Goal: Task Accomplishment & Management: Use online tool/utility

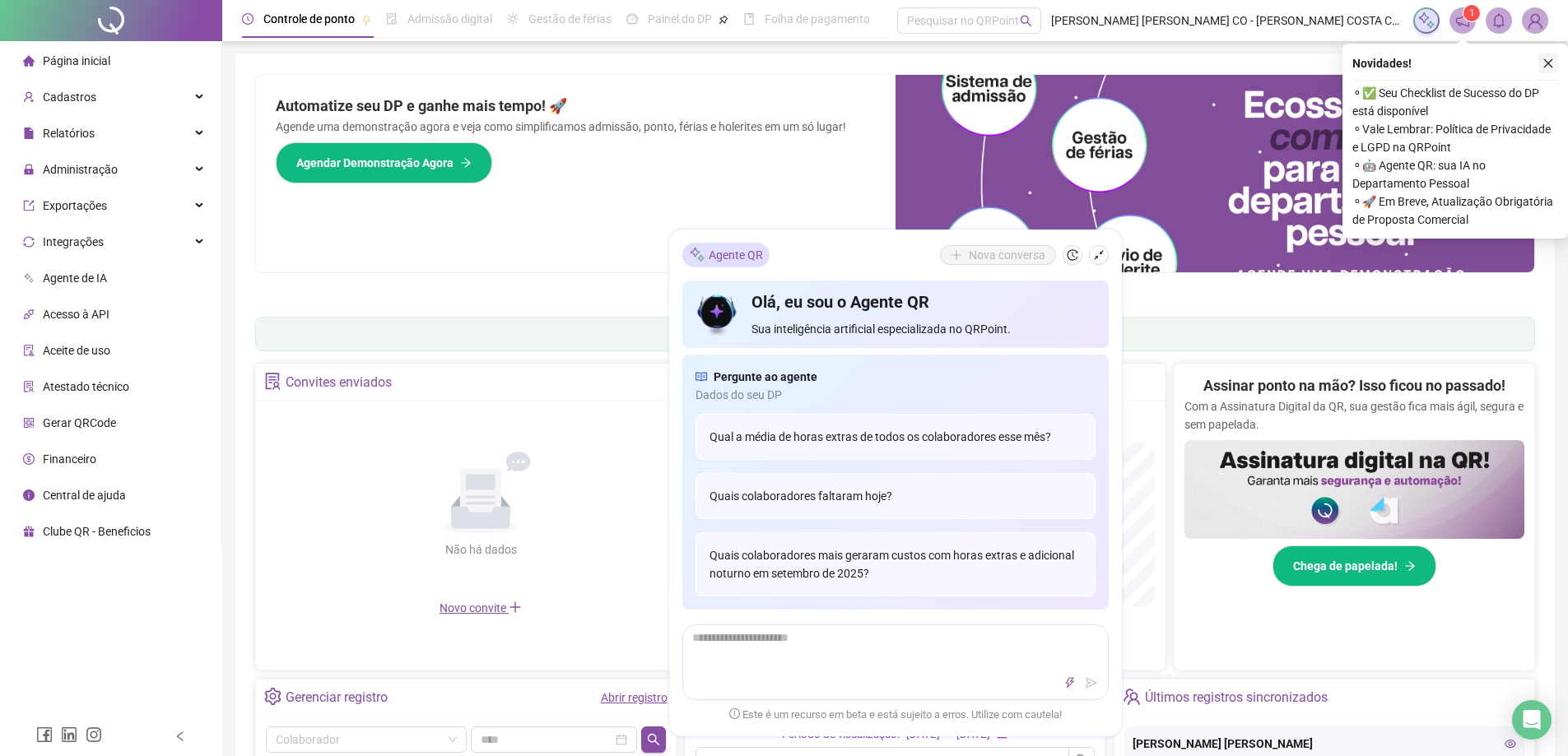
click at [1548, 63] on icon "close" at bounding box center [1548, 63] width 11 height 11
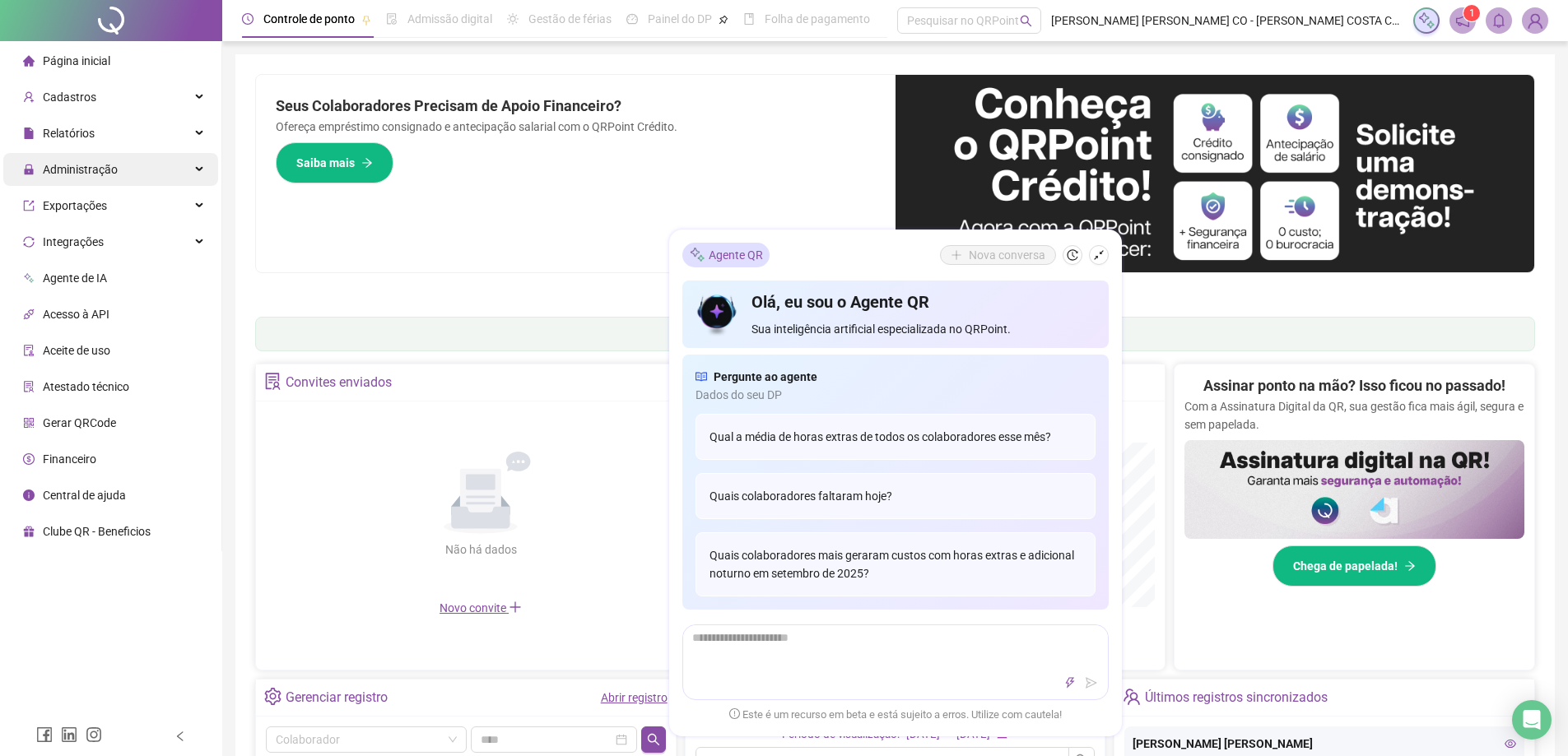
click at [97, 158] on span "Administração" at bounding box center [70, 169] width 95 height 32
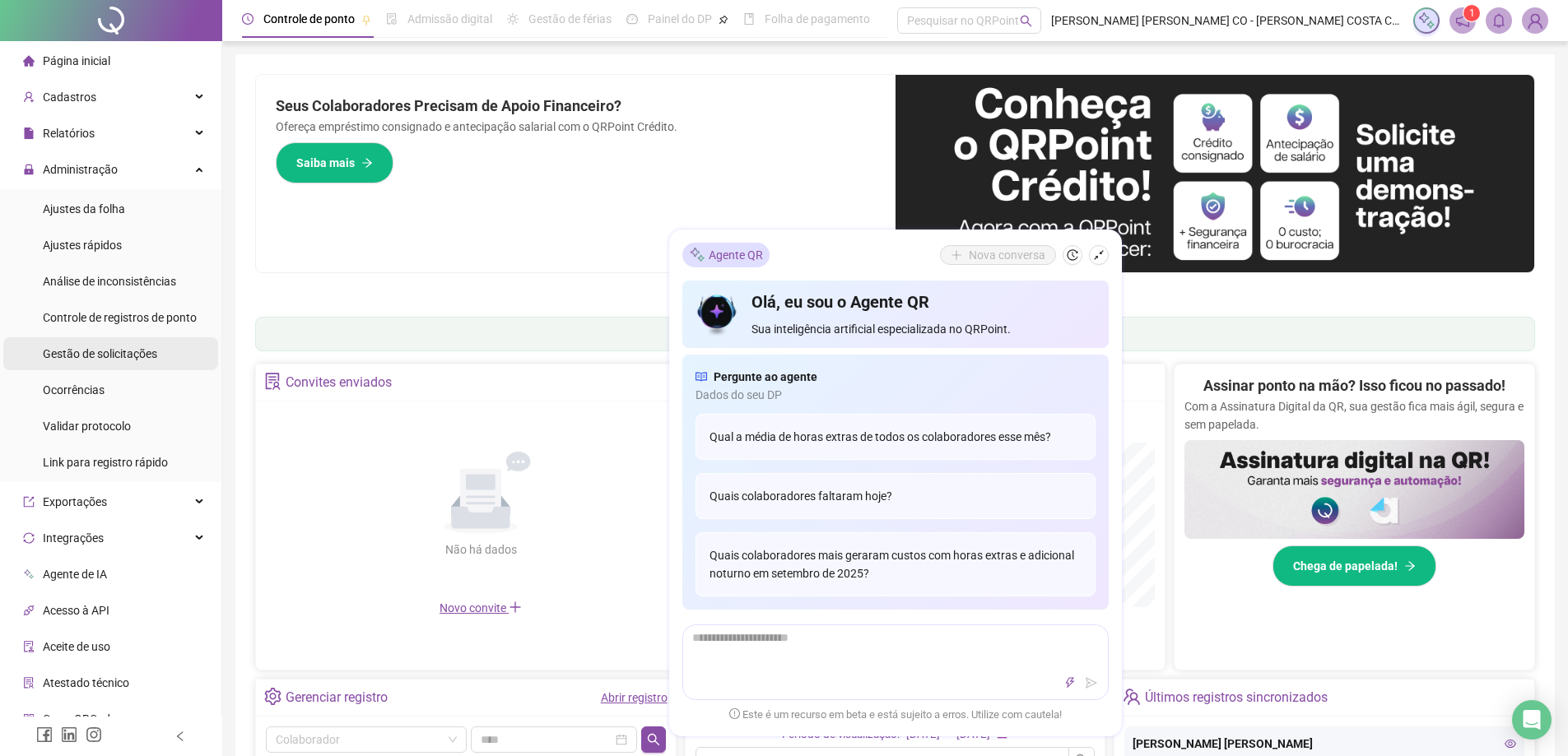
click at [128, 357] on span "Gestão de solicitações" at bounding box center [100, 354] width 115 height 13
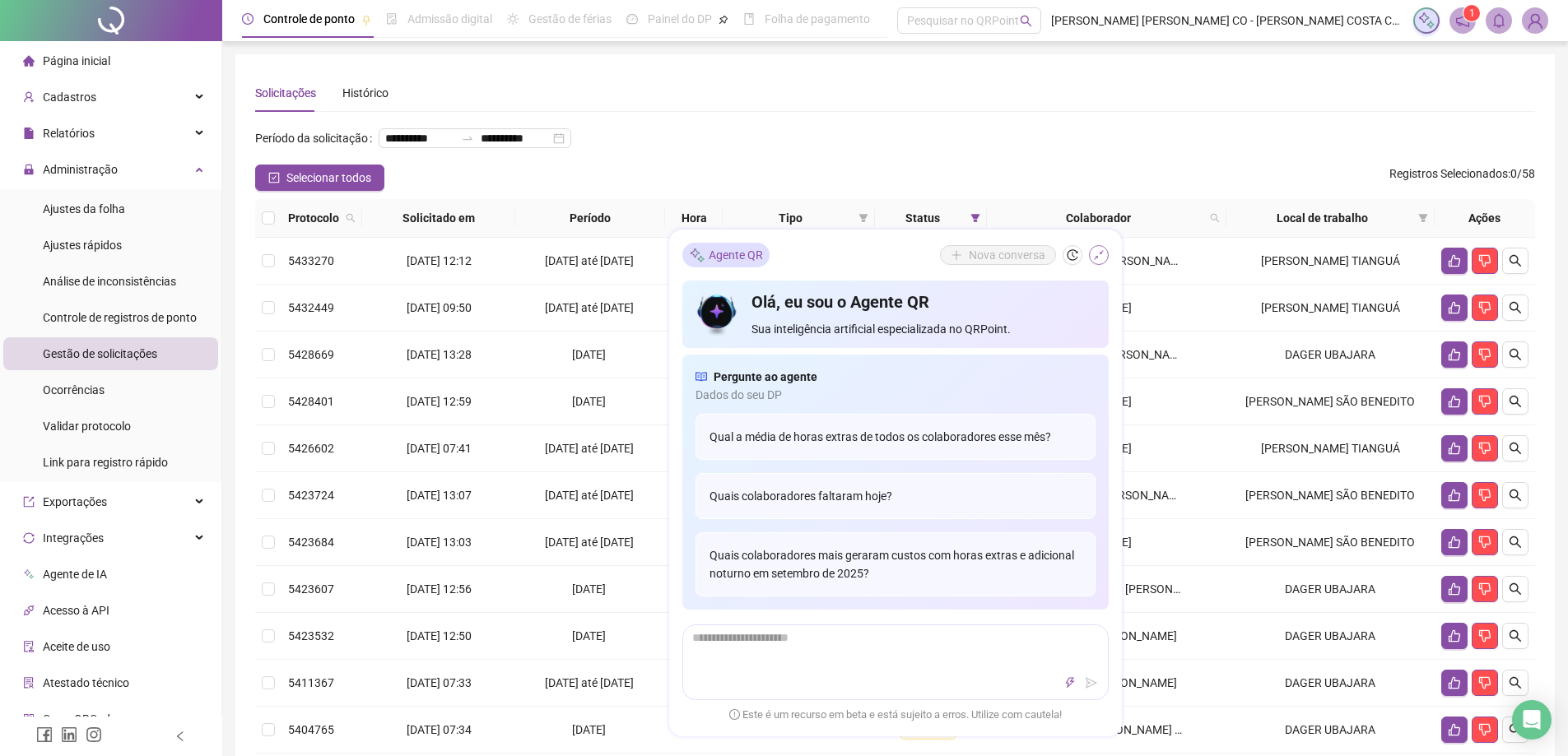
click at [1100, 258] on icon "shrink" at bounding box center [1099, 255] width 11 height 11
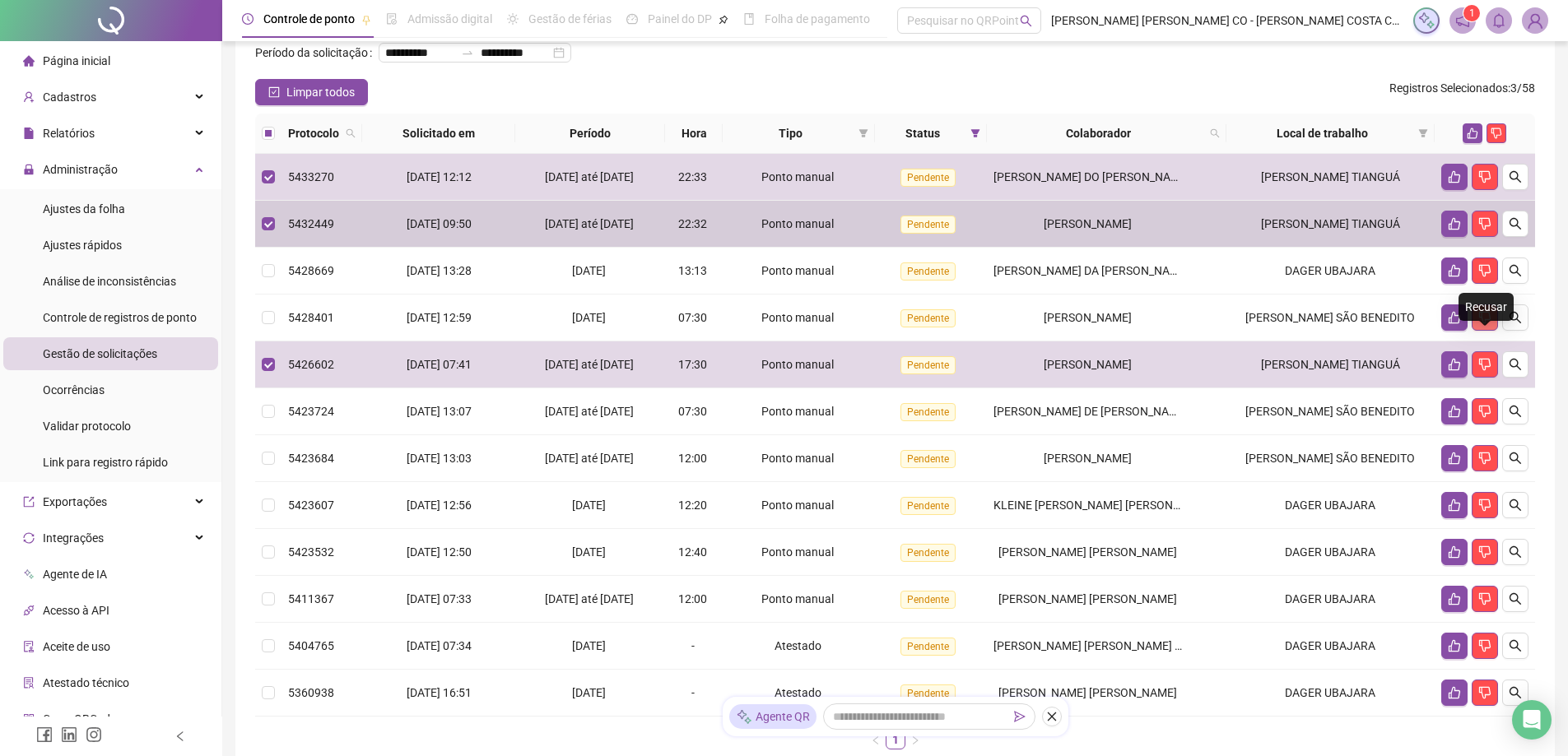
scroll to position [82, 0]
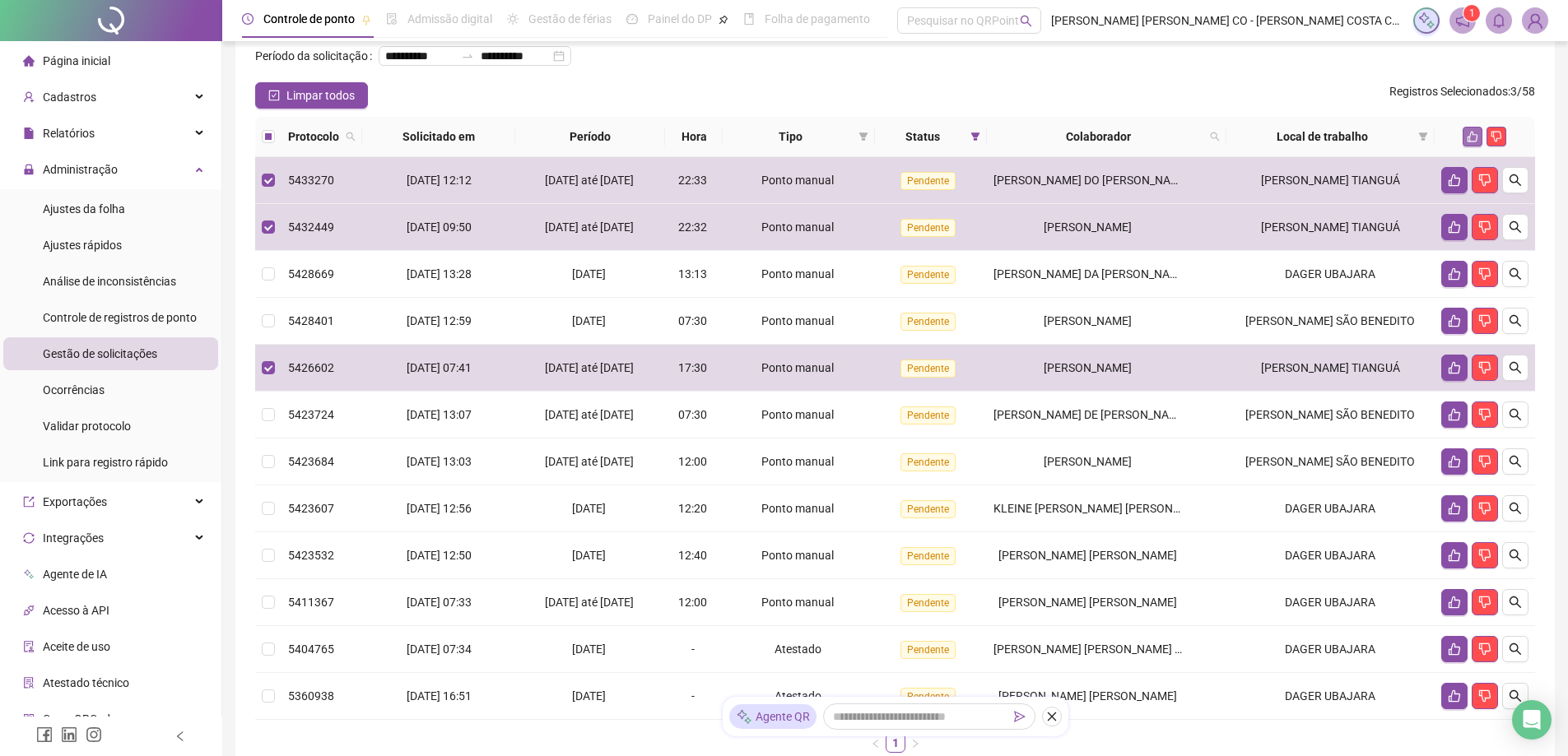
click at [1473, 142] on icon "like" at bounding box center [1473, 136] width 11 height 10
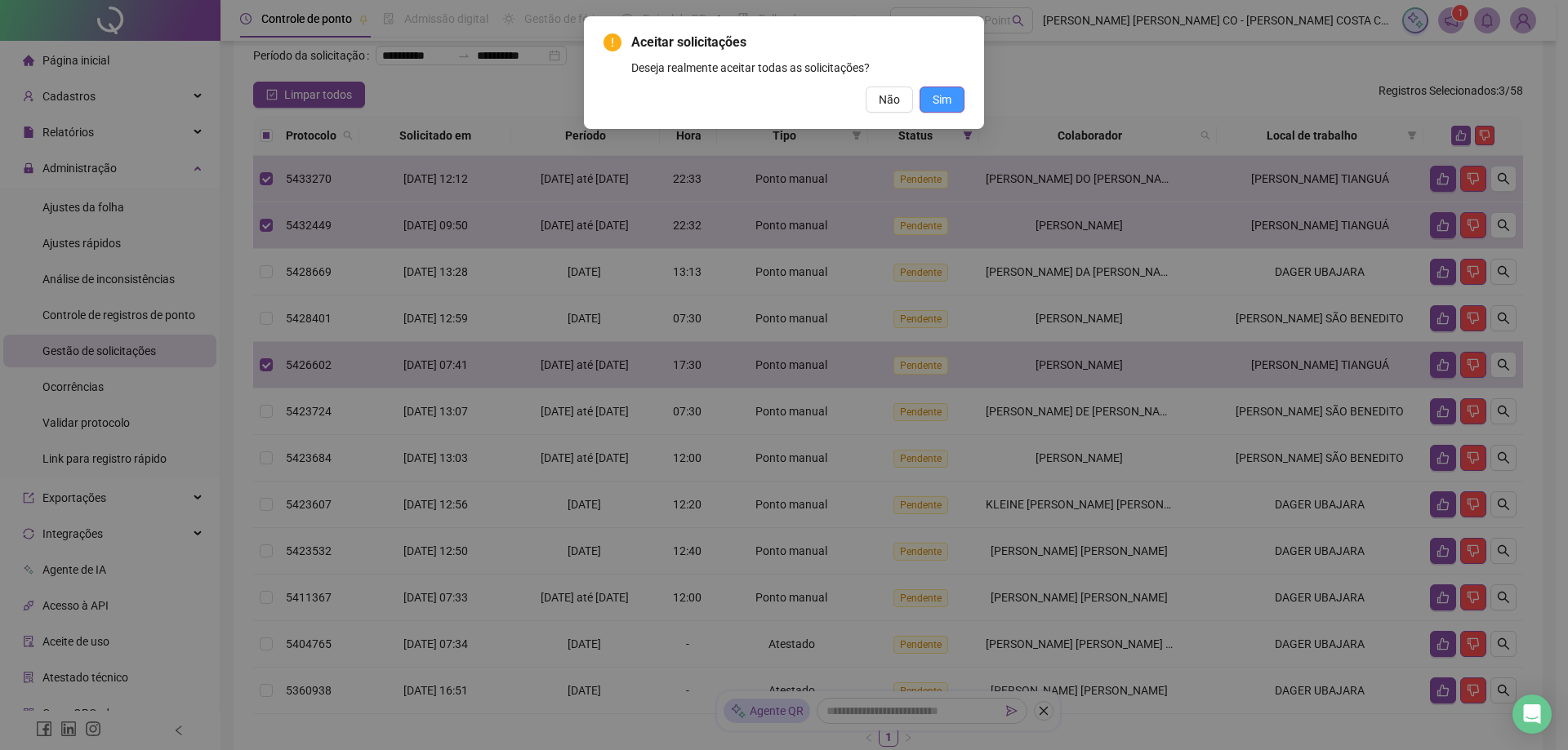
click at [955, 95] on button "Sim" at bounding box center [942, 99] width 45 height 27
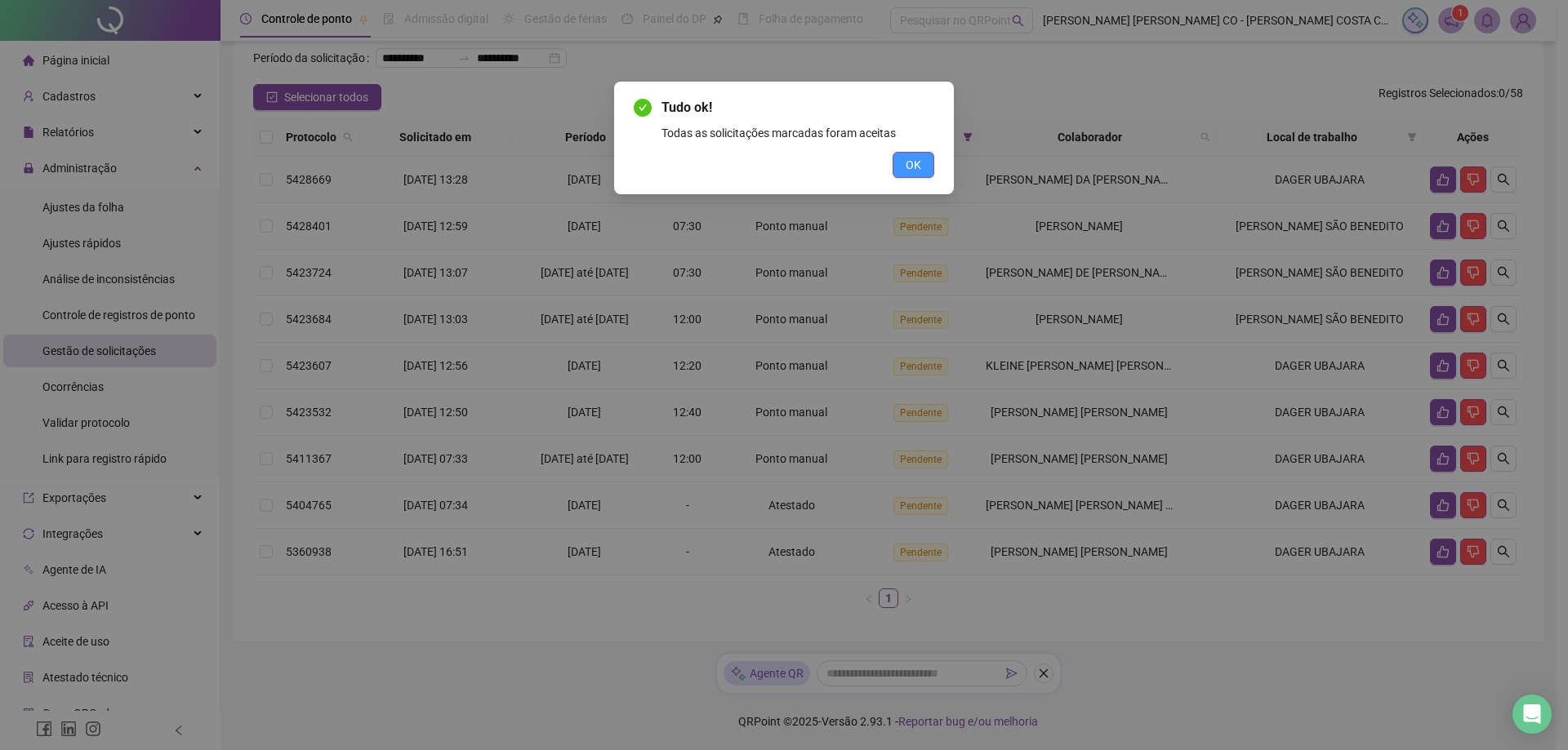
click at [914, 171] on span "OK" at bounding box center [913, 165] width 15 height 18
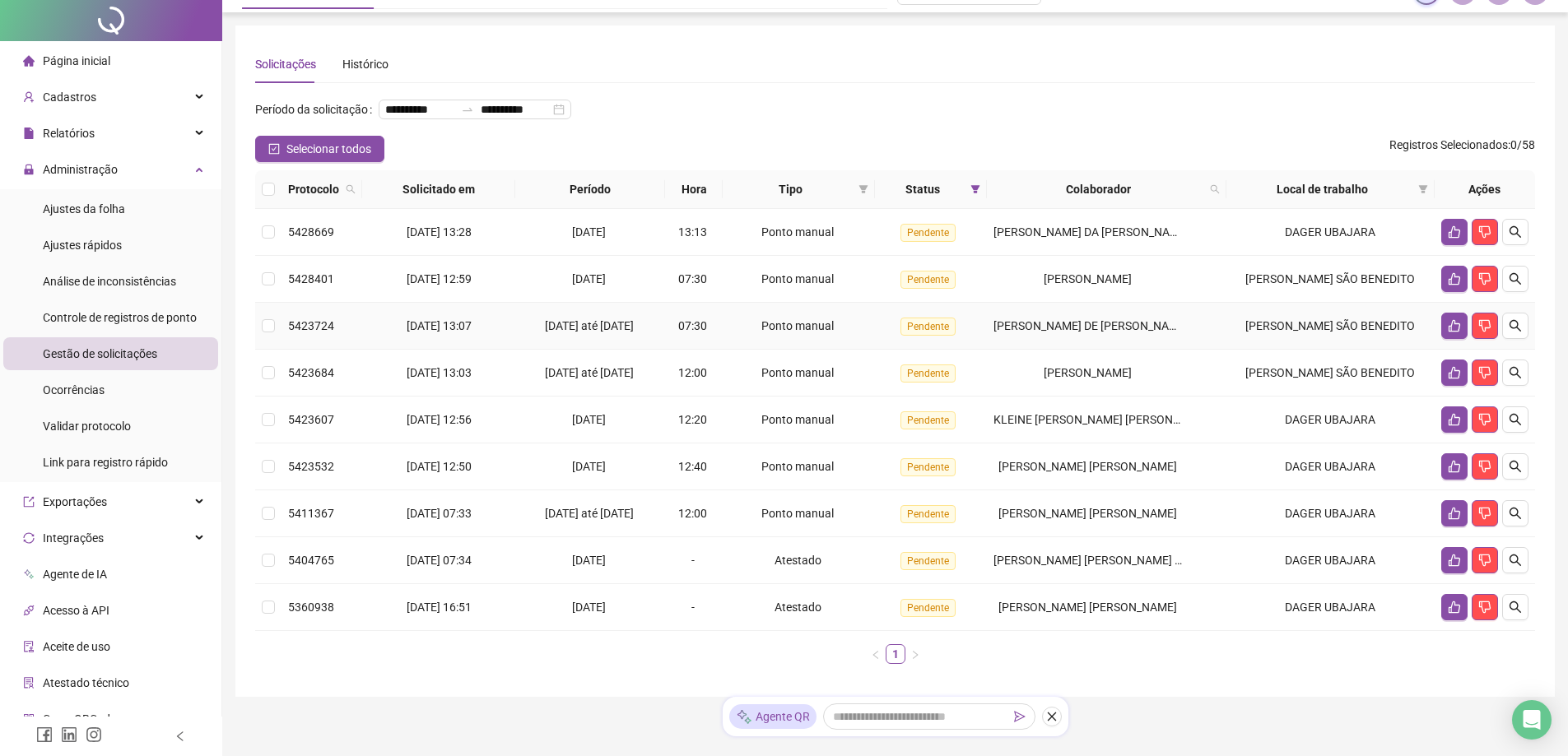
scroll to position [0, 0]
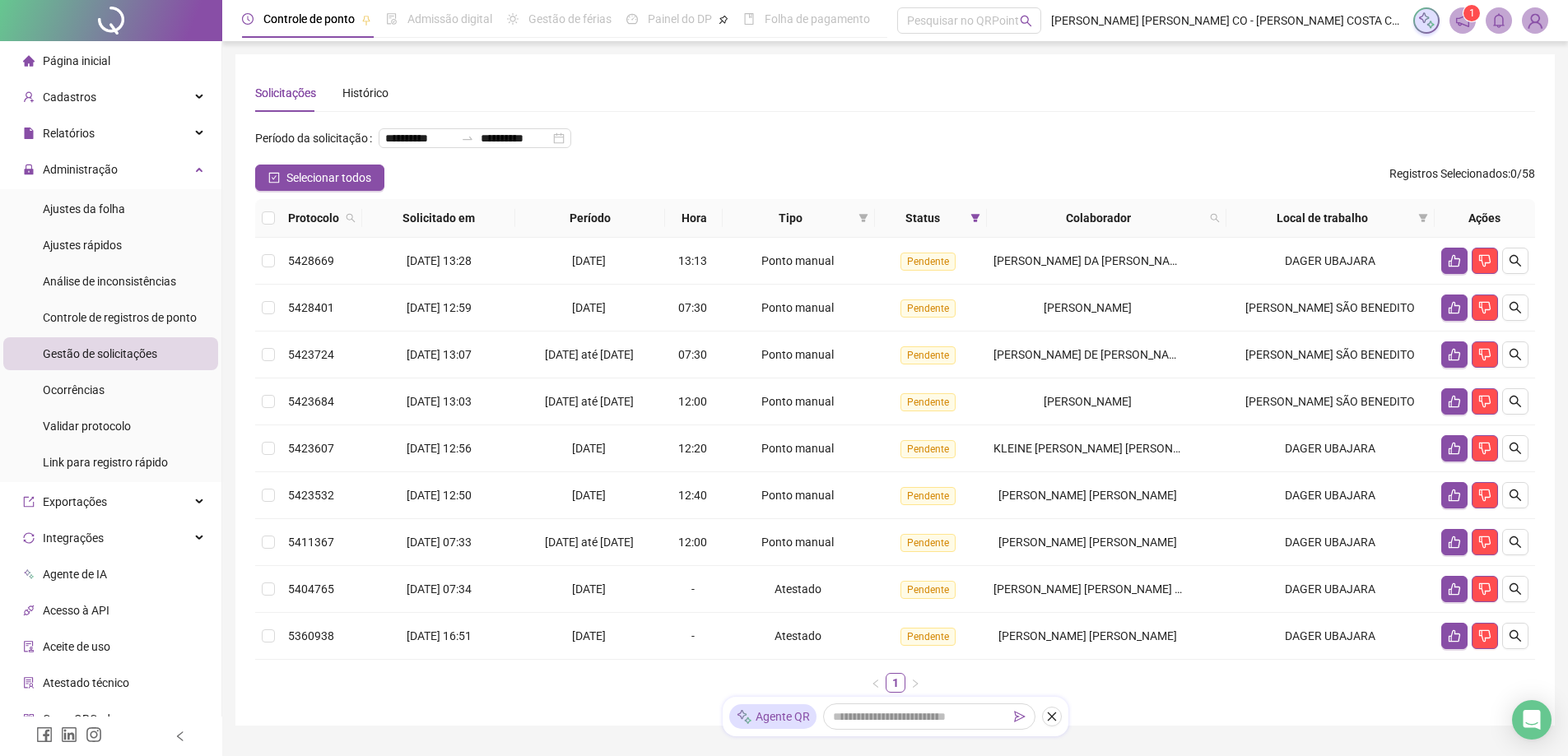
click at [118, 61] on li "Página inicial" at bounding box center [110, 61] width 215 height 32
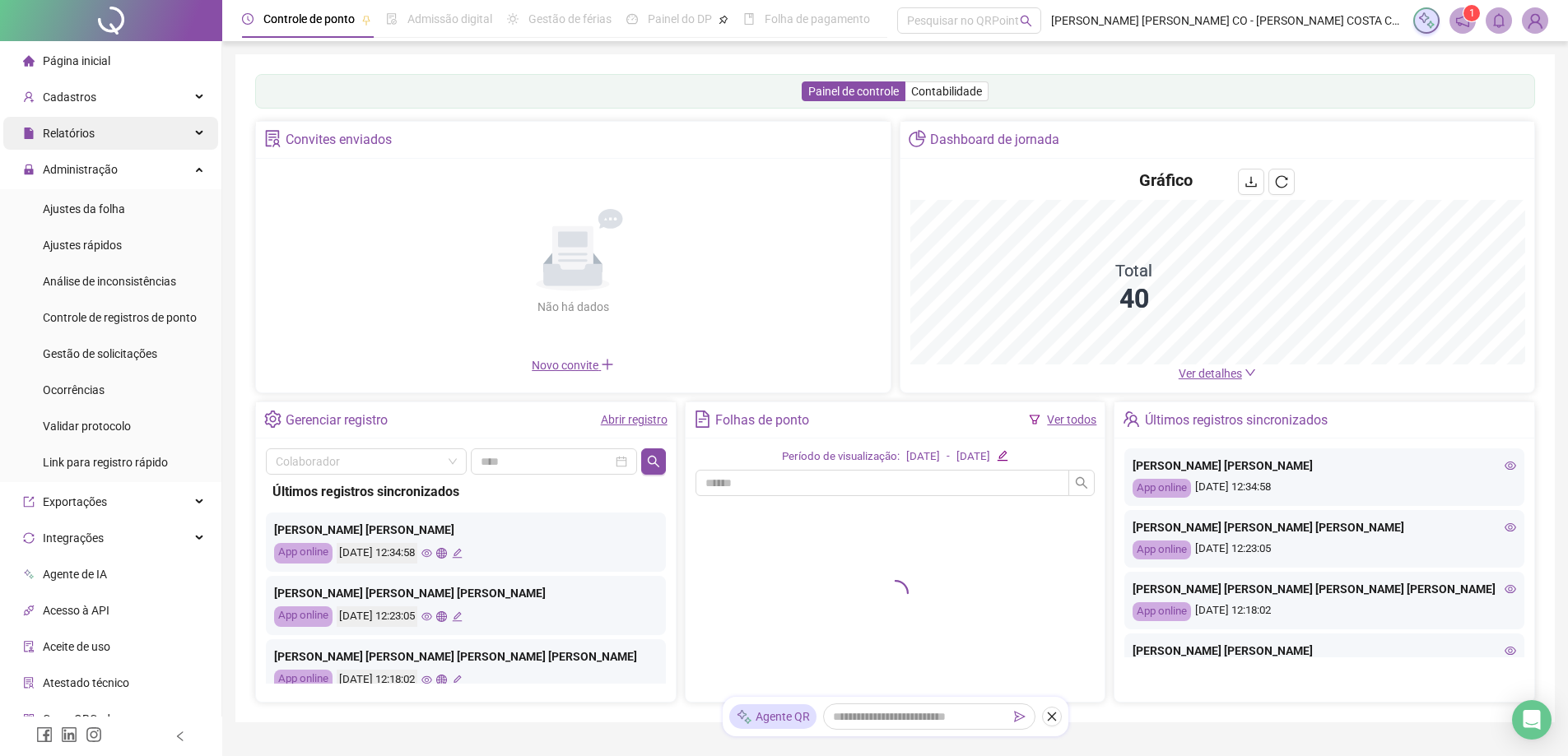
click at [102, 134] on div "Relatórios" at bounding box center [110, 133] width 215 height 32
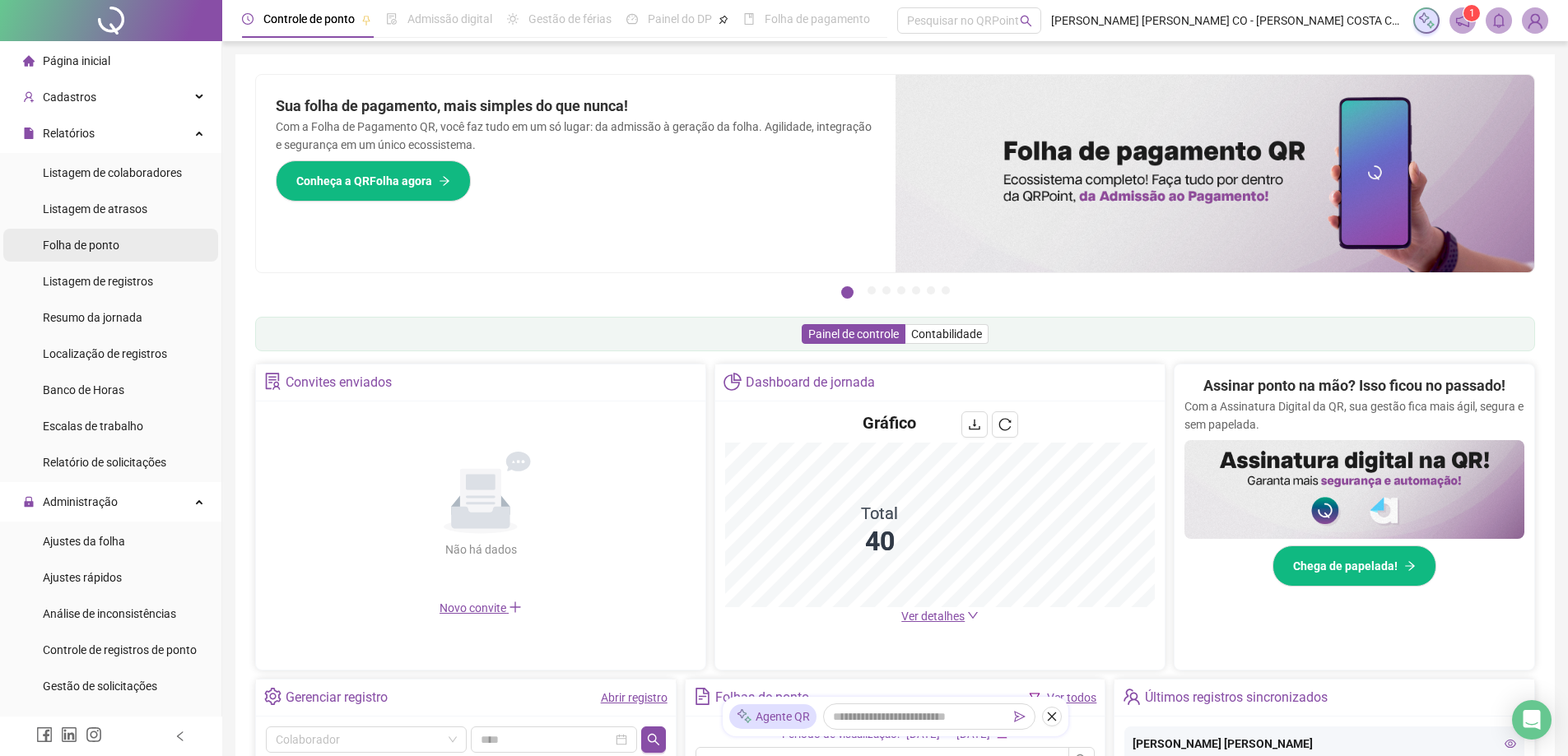
click at [84, 242] on span "Folha de ponto" at bounding box center [81, 245] width 76 height 13
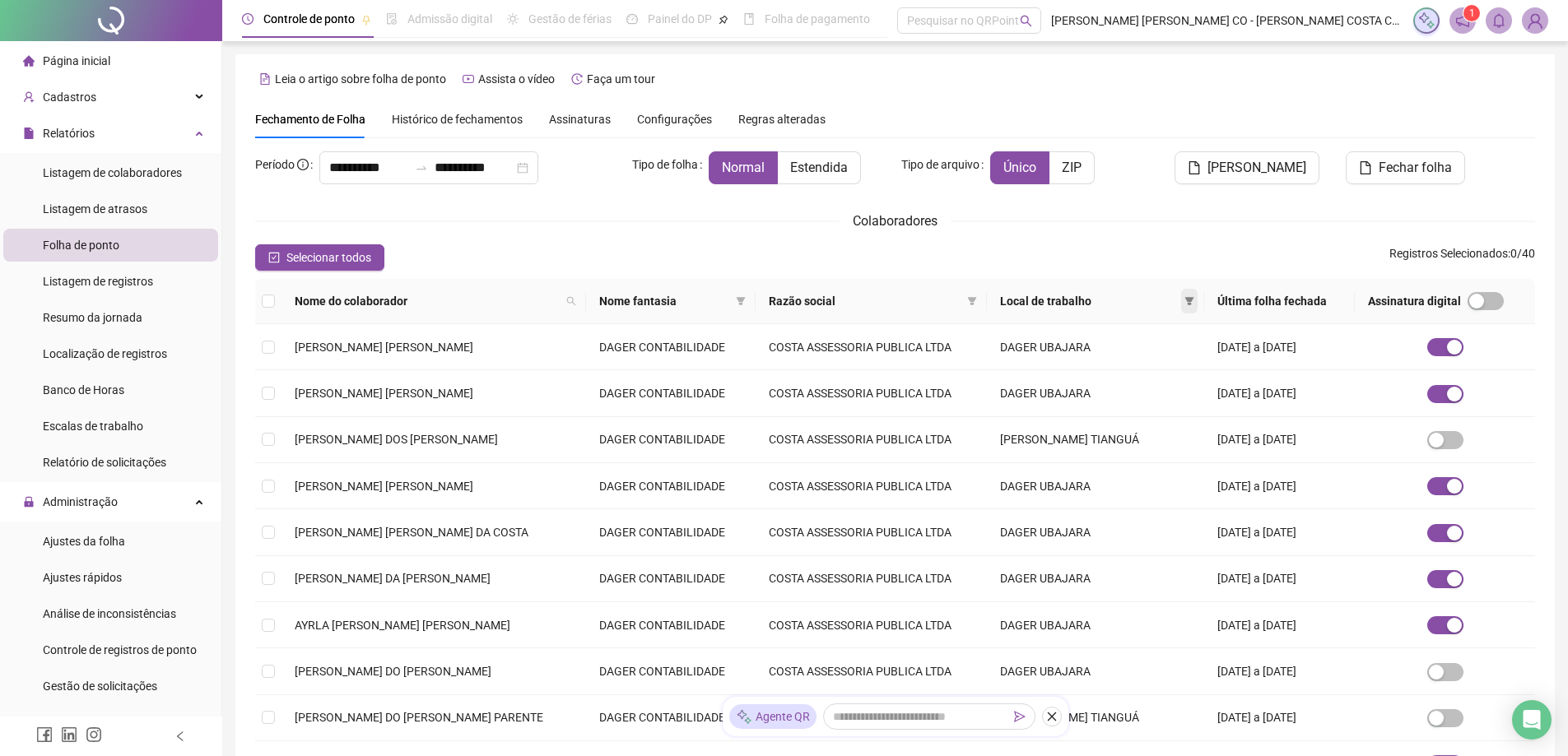
click at [1185, 302] on icon "filter" at bounding box center [1189, 301] width 9 height 9
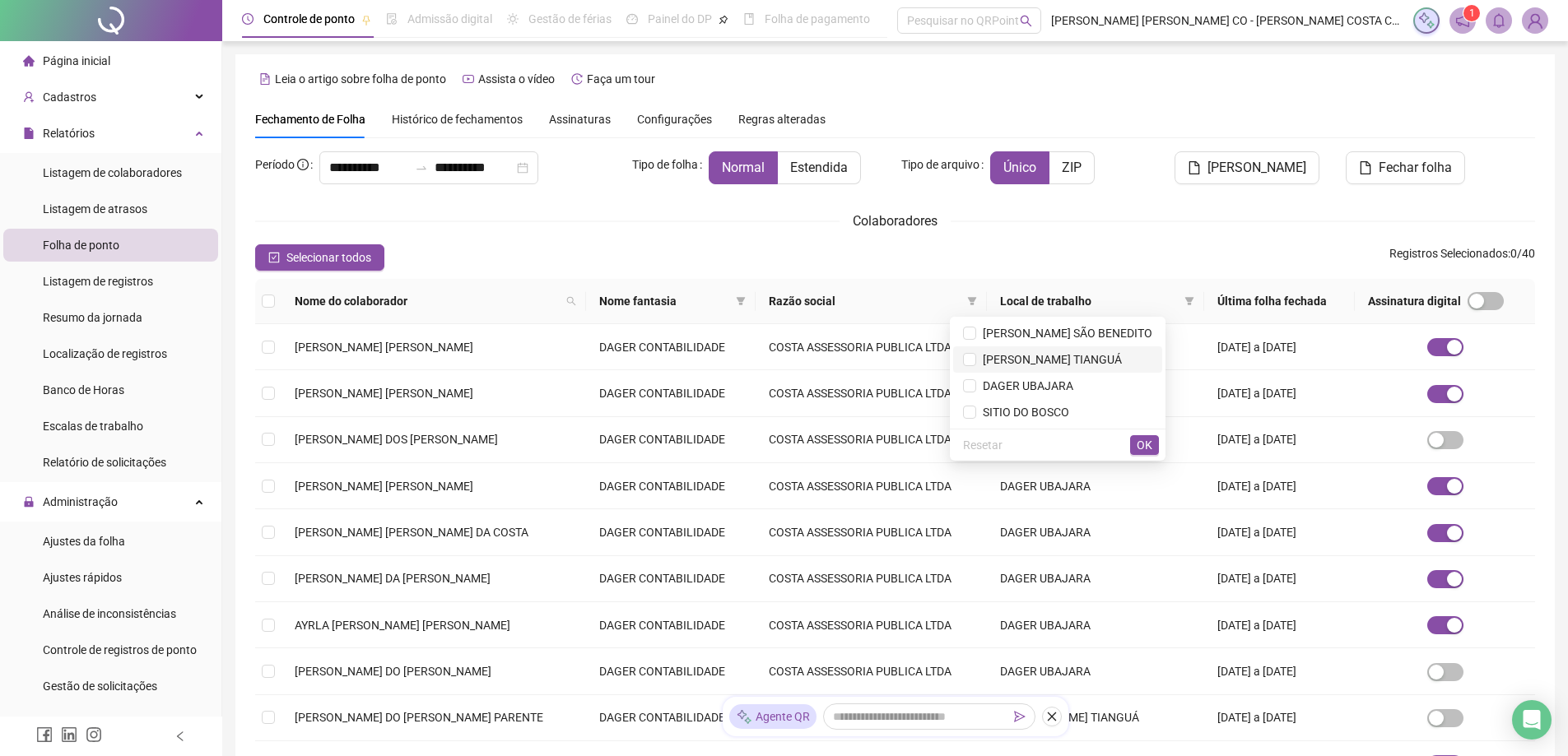
click at [1106, 355] on span "DAGER TIANGUÁ" at bounding box center [1049, 360] width 146 height 13
click at [1143, 440] on span "OK" at bounding box center [1144, 445] width 15 height 18
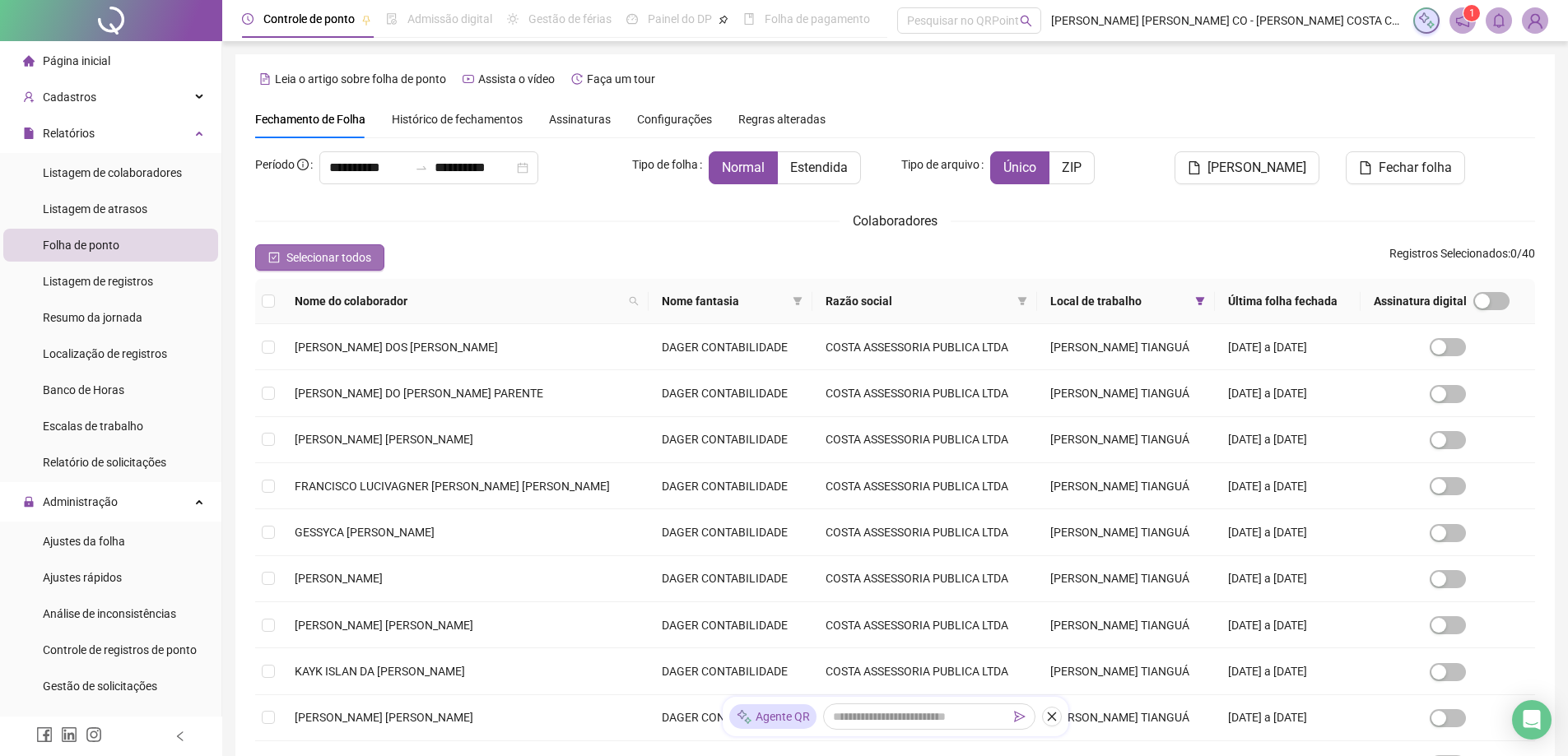
click at [310, 268] on button "Selecionar todos" at bounding box center [319, 258] width 129 height 27
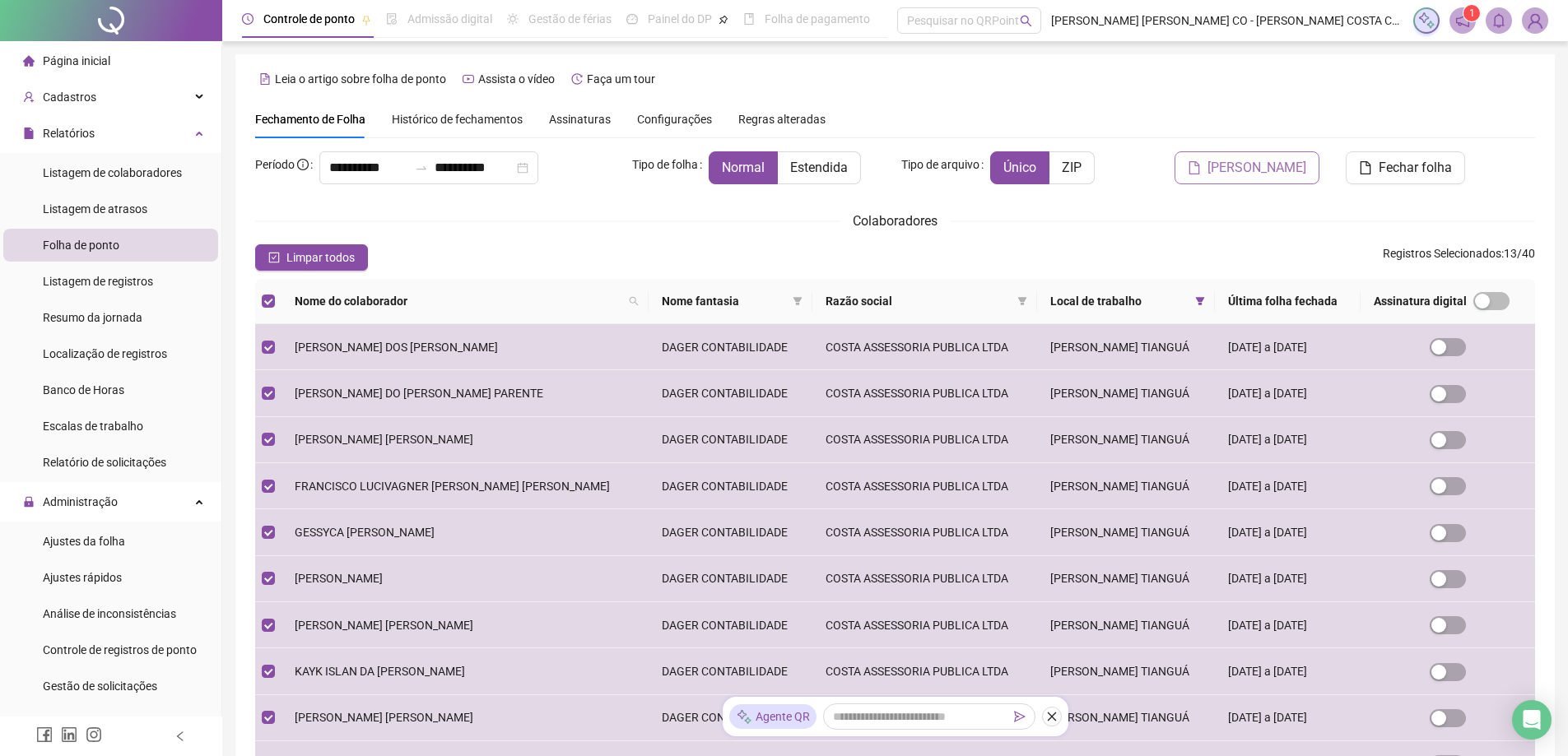
click at [1267, 164] on span "Gerar espelho" at bounding box center [1256, 167] width 98 height 20
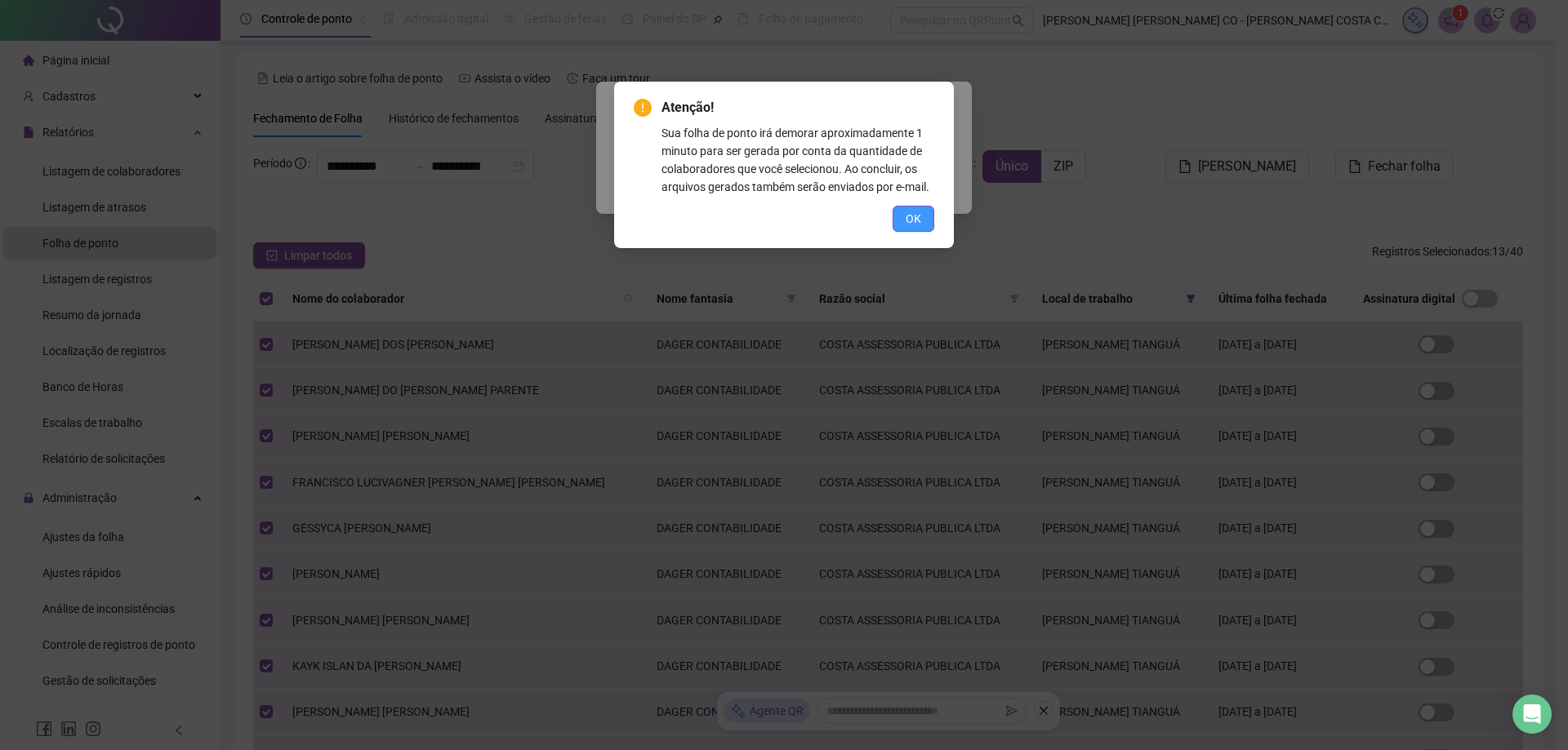
click at [925, 221] on button "OK" at bounding box center [913, 219] width 42 height 27
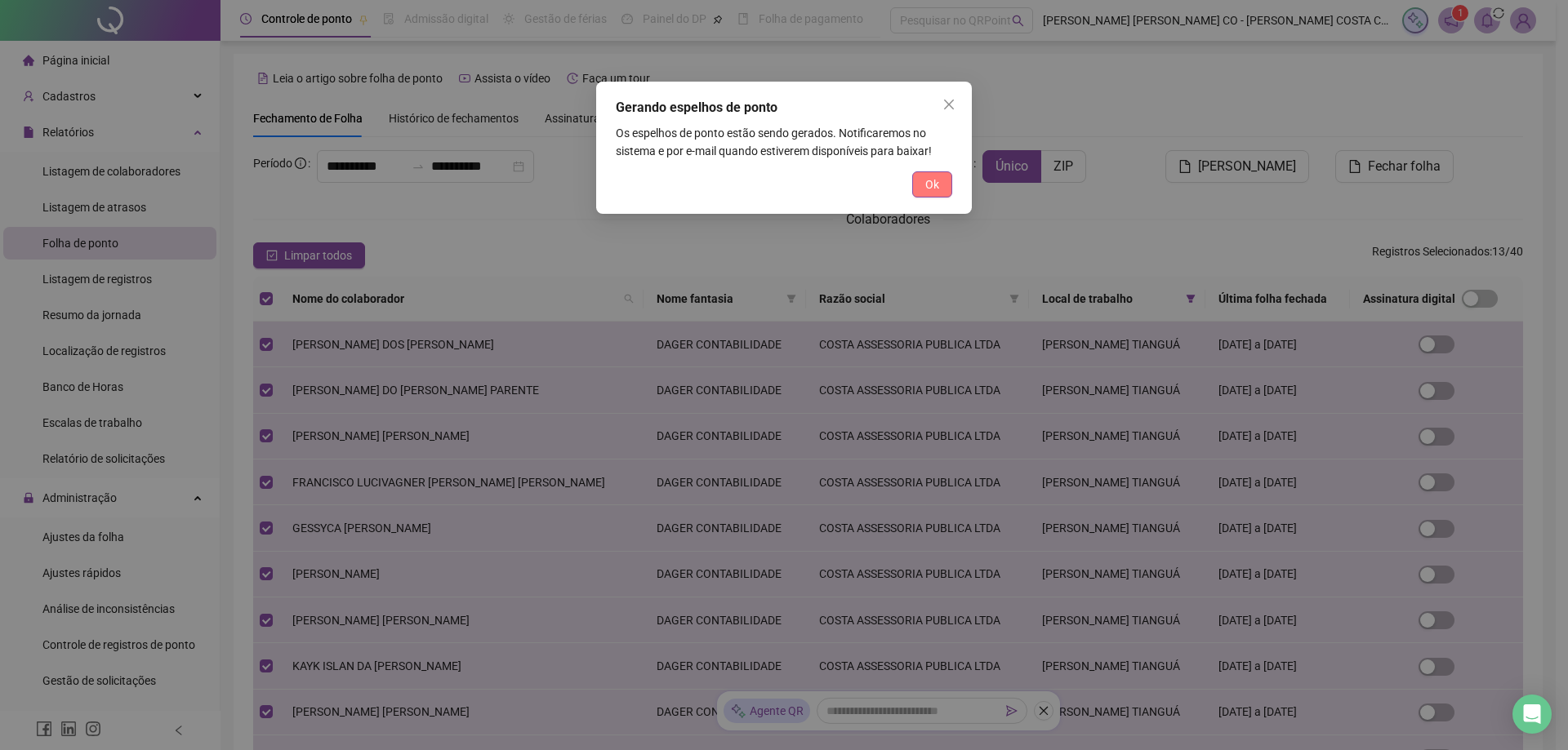
drag, startPoint x: 933, startPoint y: 188, endPoint x: 1173, endPoint y: 120, distance: 249.4
click at [933, 188] on span "Ok" at bounding box center [932, 184] width 14 height 18
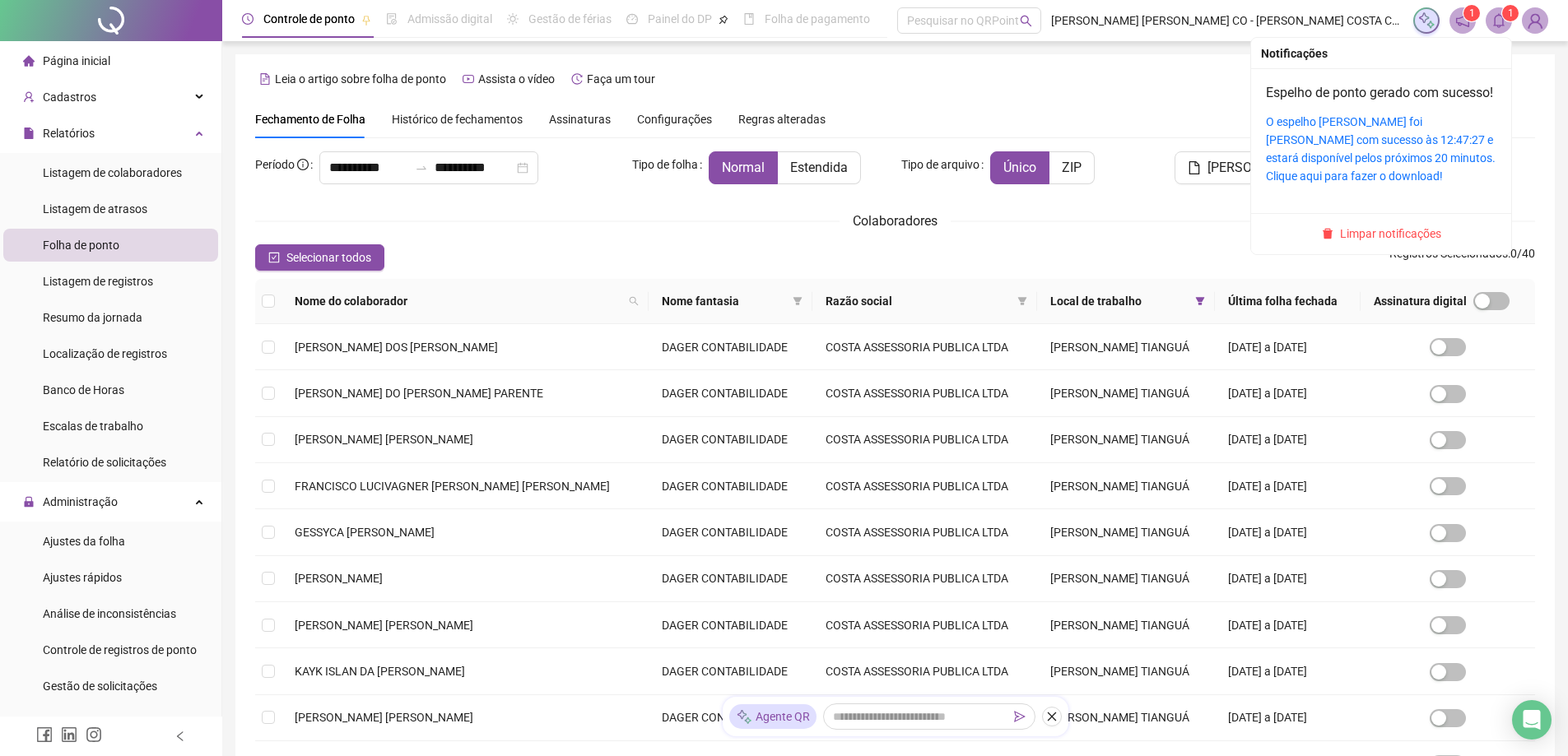
click at [1500, 21] on icon "bell" at bounding box center [1499, 21] width 15 height 15
click at [1378, 166] on link "O espelho de ponto foi gerado com sucesso às 12:47:27 e estará disponível pelos…" at bounding box center [1381, 149] width 229 height 68
